Goal: Navigation & Orientation: Find specific page/section

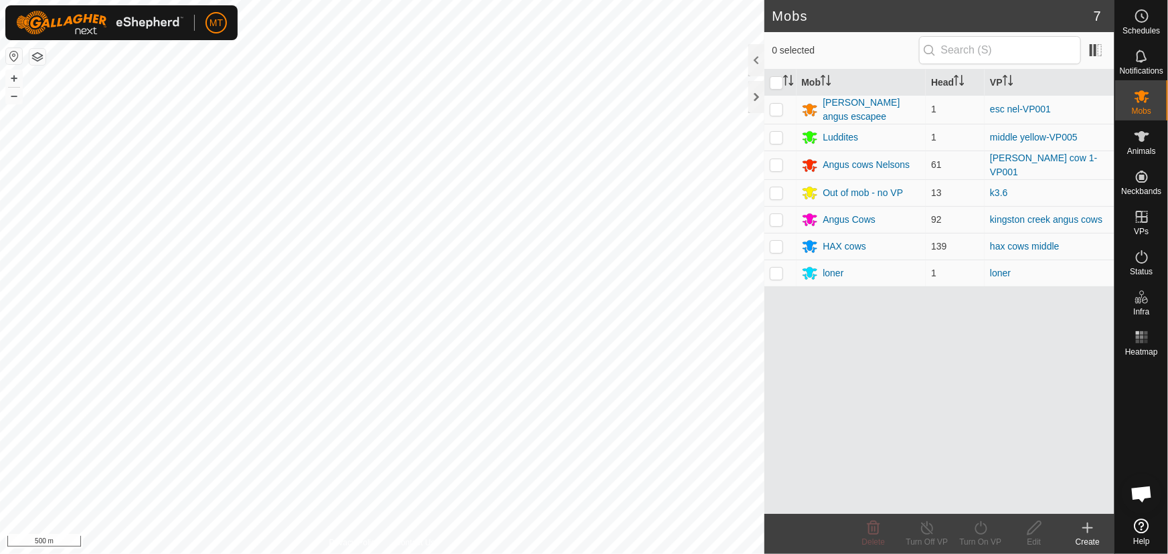
click at [692, 0] on html "MT Schedules Notifications Mobs Animals Neckbands VPs Status Infra Heatmap Help…" at bounding box center [584, 277] width 1168 height 554
click at [672, 0] on html "MT Schedules Notifications Mobs Animals Neckbands VPs Status Infra Heatmap Help…" at bounding box center [584, 277] width 1168 height 554
